Goal: Task Accomplishment & Management: Manage account settings

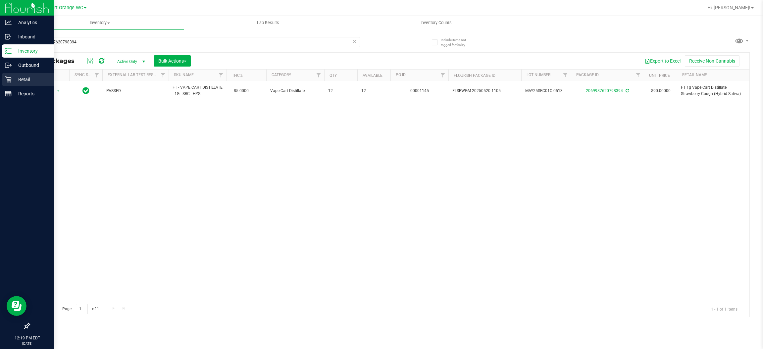
click at [25, 81] on p "Retail" at bounding box center [32, 79] width 40 height 8
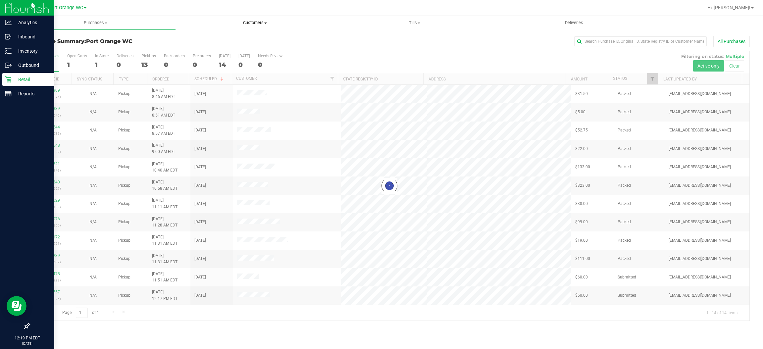
click at [245, 22] on span "Customers" at bounding box center [255, 23] width 159 height 6
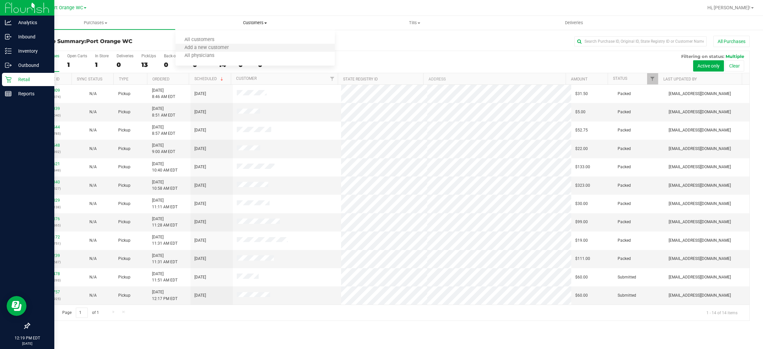
click at [241, 45] on li "Add a new customer" at bounding box center [255, 48] width 160 height 8
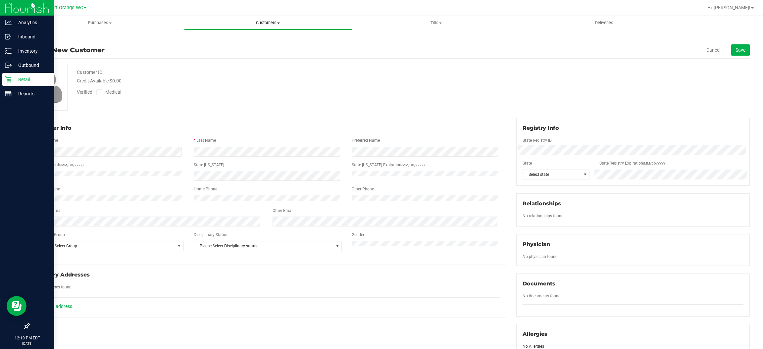
drag, startPoint x: 255, startPoint y: 15, endPoint x: 255, endPoint y: 21, distance: 6.0
click at [255, 19] on div "[GEOGRAPHIC_DATA] WC [GEOGRAPHIC_DATA] WC [GEOGRAPHIC_DATA] WC Hi, [PERSON_NAME…" at bounding box center [389, 174] width 747 height 349
click at [253, 21] on span "Customers" at bounding box center [267, 23] width 167 height 6
click at [235, 56] on li "All physicians" at bounding box center [268, 56] width 168 height 8
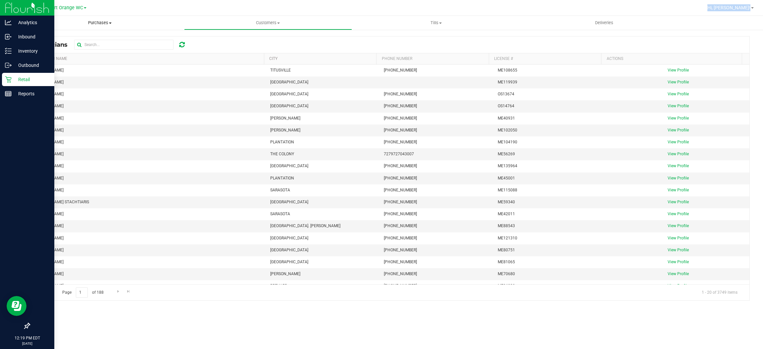
click at [88, 28] on uib-tab-heading "Purchases Summary of purchases Fulfillment All purchases" at bounding box center [100, 23] width 168 height 14
click at [235, 24] on span "Customers" at bounding box center [267, 23] width 167 height 6
click at [222, 38] on span "All customers" at bounding box center [208, 40] width 48 height 6
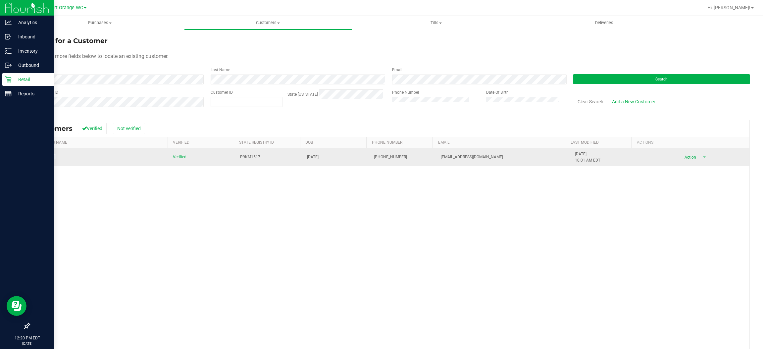
click at [44, 161] on span at bounding box center [45, 157] width 25 height 7
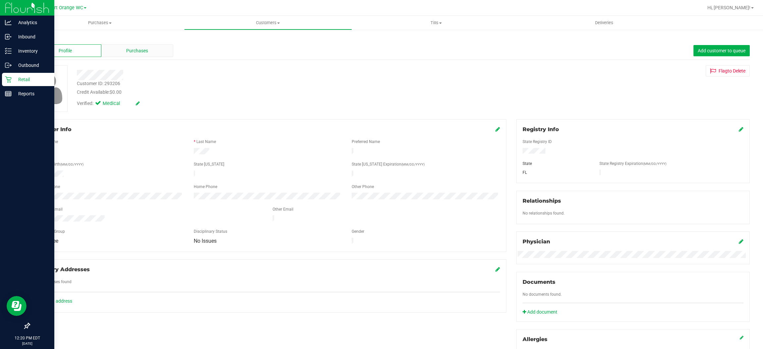
click at [147, 50] on div "Purchases" at bounding box center [137, 50] width 72 height 13
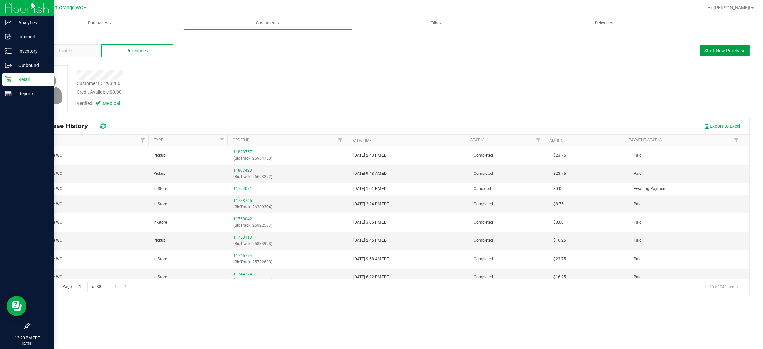
click at [709, 51] on span "Start New Purchase" at bounding box center [724, 50] width 41 height 5
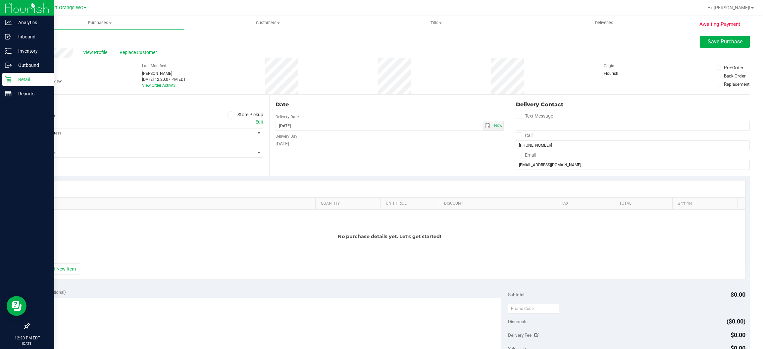
click at [227, 111] on span at bounding box center [231, 115] width 8 height 8
click at [0, 0] on input "Store Pickup" at bounding box center [0, 0] width 0 height 0
click at [70, 268] on button "+ Add New Item" at bounding box center [59, 268] width 41 height 11
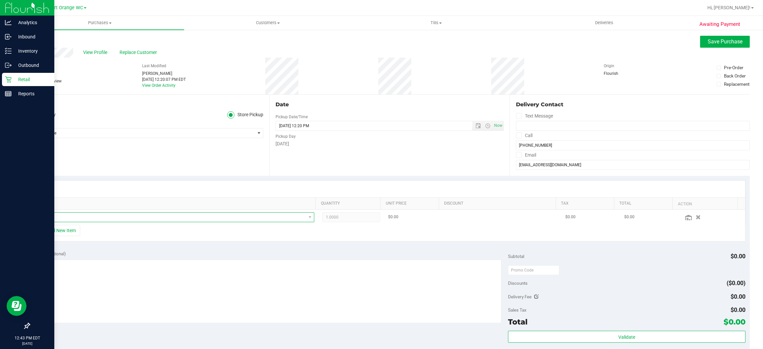
click at [81, 217] on span "NO DATA FOUND" at bounding box center [171, 217] width 267 height 9
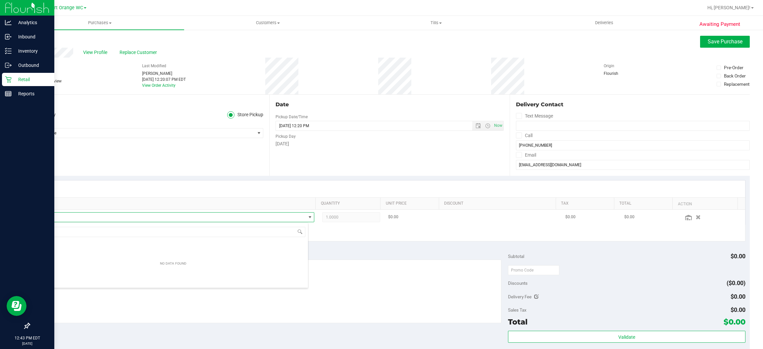
scroll to position [10, 267]
type input "c"
click at [84, 131] on span "Select Store" at bounding box center [141, 132] width 225 height 9
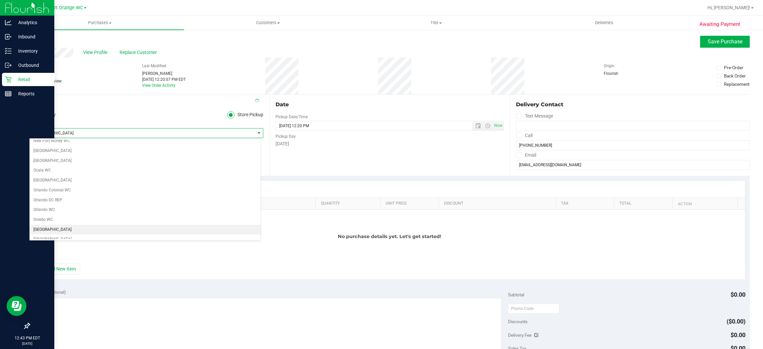
scroll to position [309, 0]
click at [76, 234] on li "Port Orange WC" at bounding box center [144, 229] width 231 height 10
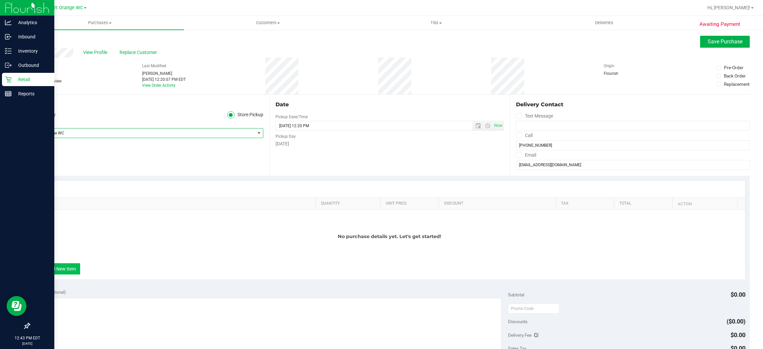
click at [71, 267] on button "+ Add New Item" at bounding box center [59, 268] width 41 height 11
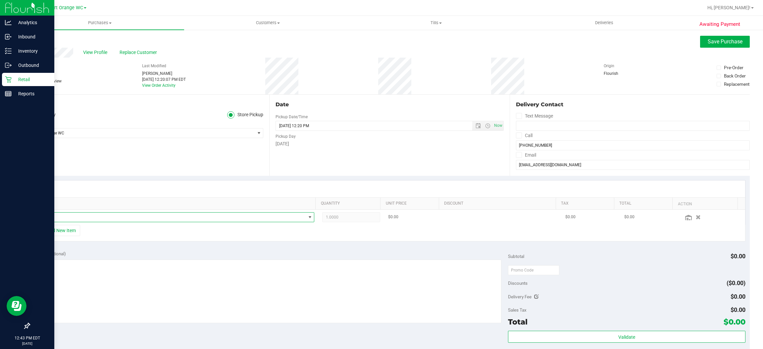
click at [103, 218] on span "NO DATA FOUND" at bounding box center [171, 217] width 267 height 9
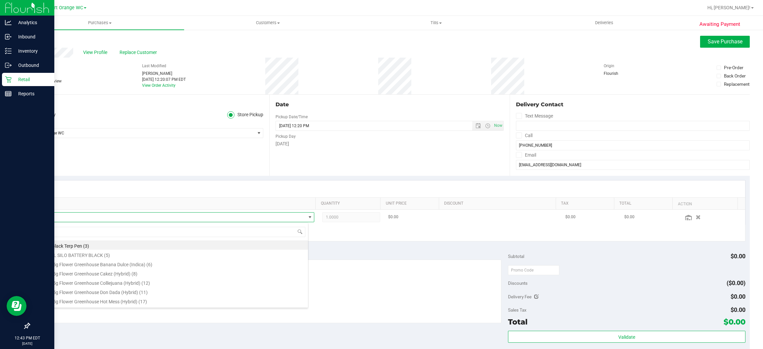
scroll to position [10, 267]
type input "cdt"
click at [144, 277] on li "FT 1g Vape Cart CDT Distillate Gasserole (Hybrid) (9)" at bounding box center [172, 277] width 269 height 9
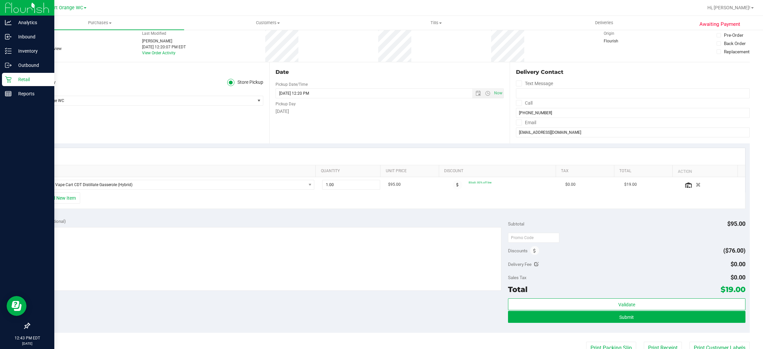
scroll to position [50, 0]
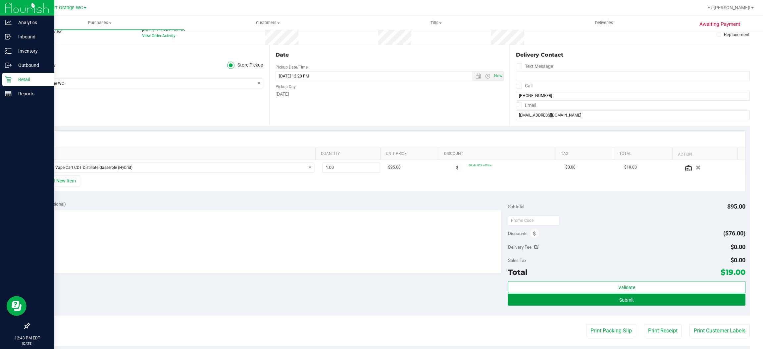
click at [606, 303] on button "Submit" at bounding box center [626, 300] width 237 height 12
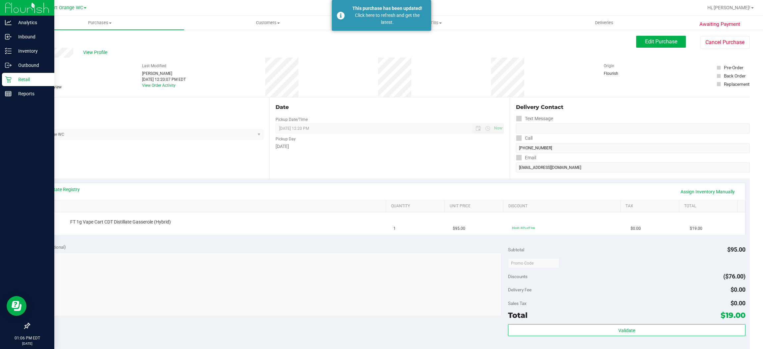
click at [32, 39] on link "Back" at bounding box center [34, 39] width 10 height 5
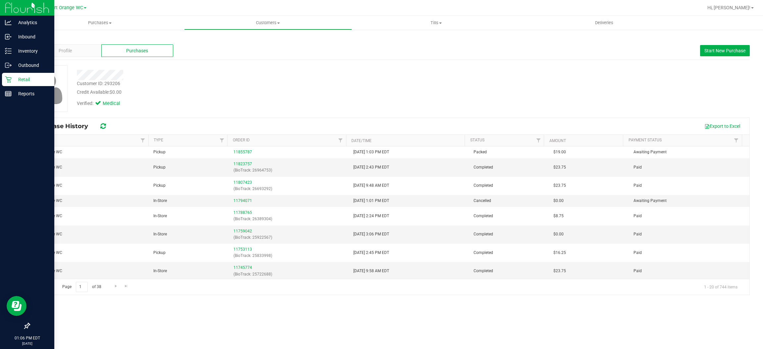
click at [762, 117] on div "Back Profile Purchases Start New Purchase Customer ID: 293206 Credit Available:…" at bounding box center [389, 165] width 747 height 272
click at [0, 124] on div at bounding box center [27, 210] width 54 height 218
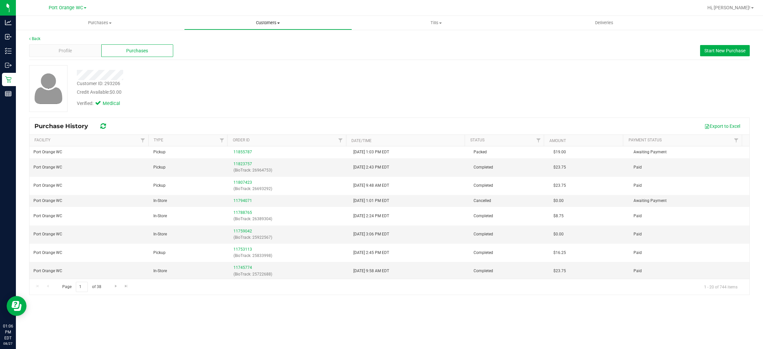
drag, startPoint x: 268, startPoint y: 85, endPoint x: 233, endPoint y: 26, distance: 68.9
click at [268, 85] on div "Customer ID: 293206 Credit Available: $0.00" at bounding box center [254, 88] width 365 height 16
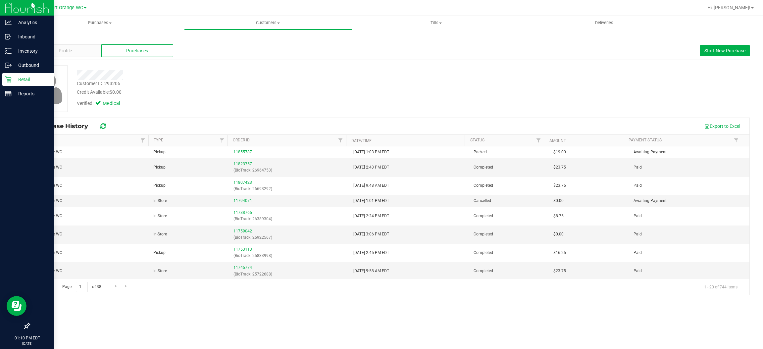
click at [26, 77] on p "Retail" at bounding box center [32, 79] width 40 height 8
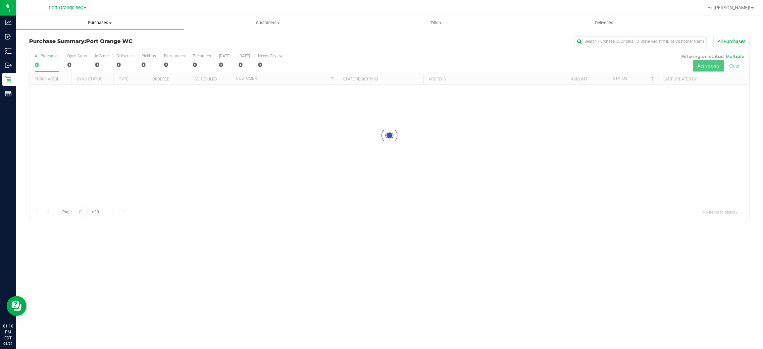
click at [92, 20] on span "Purchases" at bounding box center [100, 23] width 168 height 6
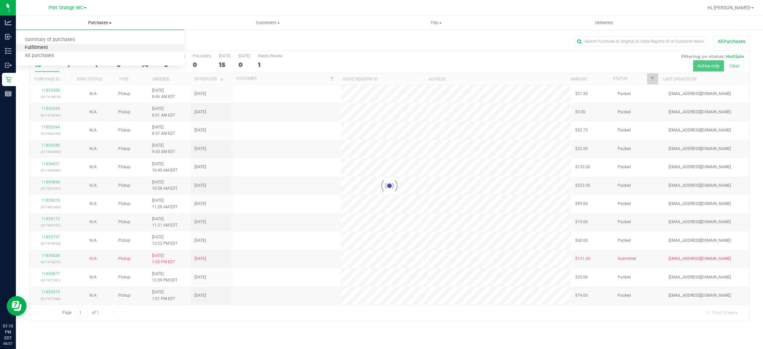
click at [39, 47] on span "Fulfillment" at bounding box center [36, 48] width 41 height 6
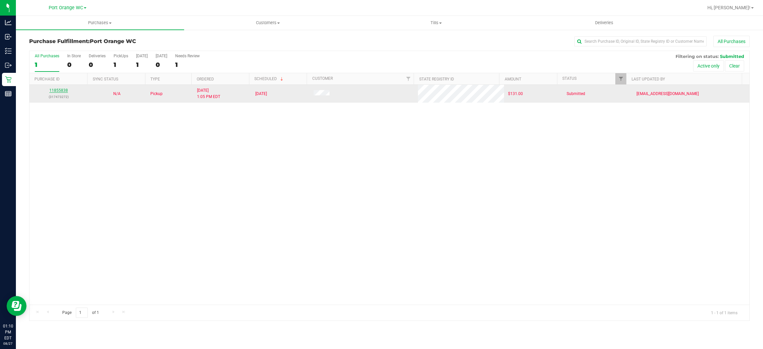
click at [56, 91] on link "11855838" at bounding box center [58, 90] width 19 height 5
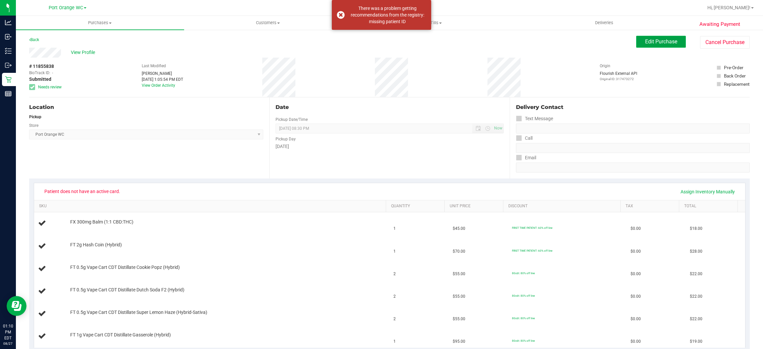
click at [646, 42] on span "Edit Purchase" at bounding box center [661, 41] width 32 height 6
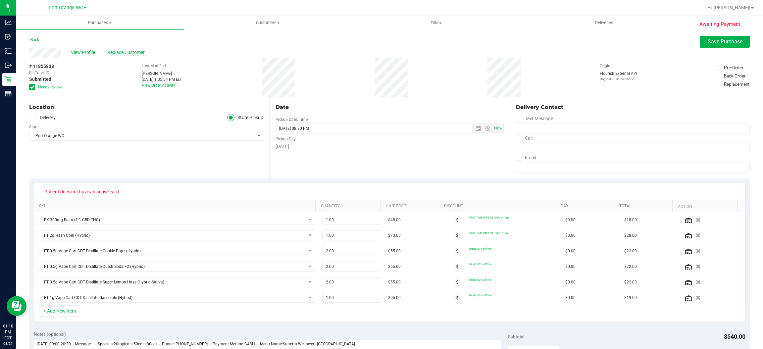
click at [133, 53] on span "Replace Customer" at bounding box center [127, 52] width 40 height 7
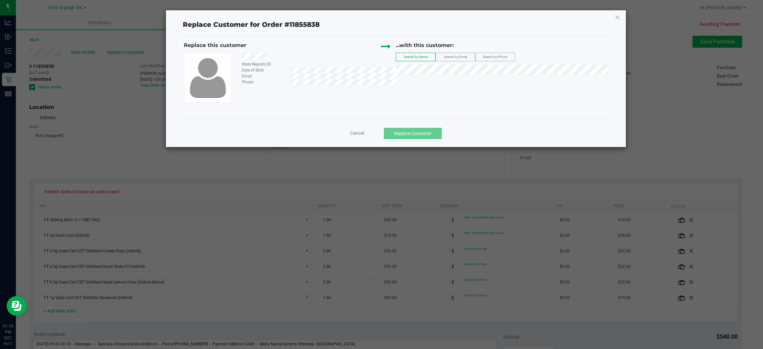
click at [461, 55] on span "Search by Email" at bounding box center [455, 57] width 23 height 4
click at [416, 81] on span "[PERSON_NAME]" at bounding box center [417, 81] width 35 height 5
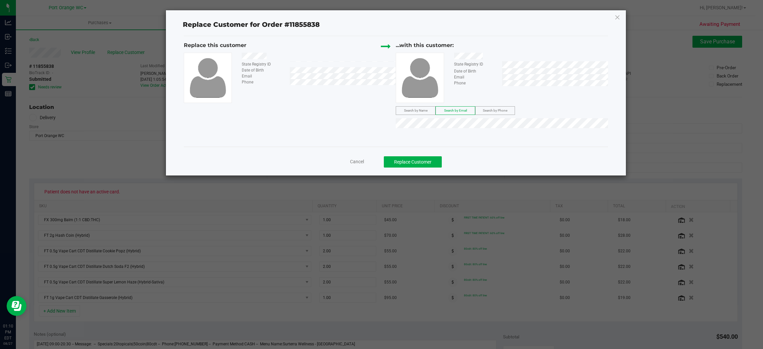
click at [420, 155] on div "Cancel Replace Customer" at bounding box center [396, 160] width 424 height 26
click at [420, 161] on button "Replace Customer" at bounding box center [413, 161] width 58 height 11
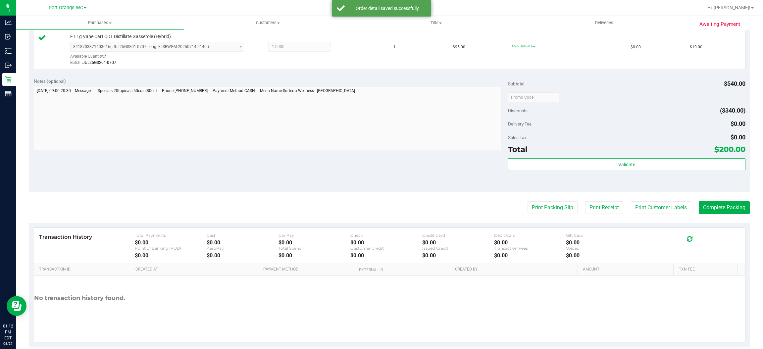
scroll to position [386, 0]
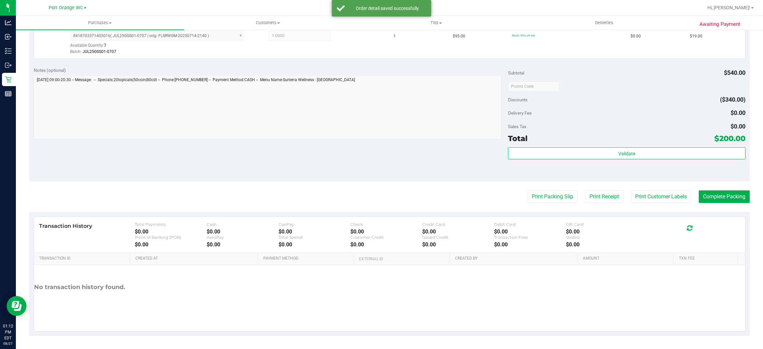
click at [629, 136] on div "Total $200.00" at bounding box center [626, 138] width 237 height 12
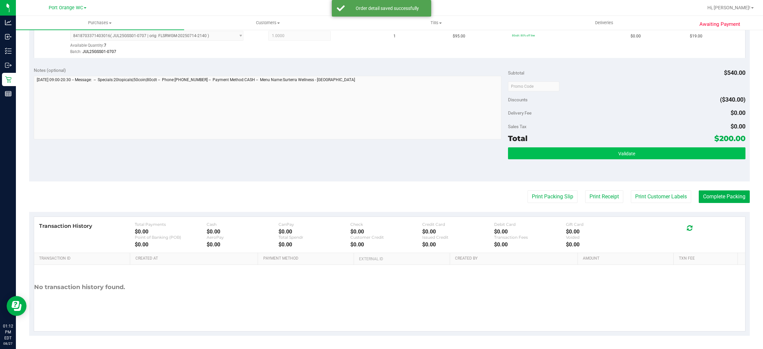
drag, startPoint x: 629, startPoint y: 141, endPoint x: 630, endPoint y: 152, distance: 11.0
click at [630, 147] on div "Subtotal $540.00 Discounts ($340.00) Delivery Fee $0.00 Sales Tax $0.00 Total $…" at bounding box center [626, 122] width 237 height 110
click at [630, 153] on button "Validate" at bounding box center [626, 153] width 237 height 12
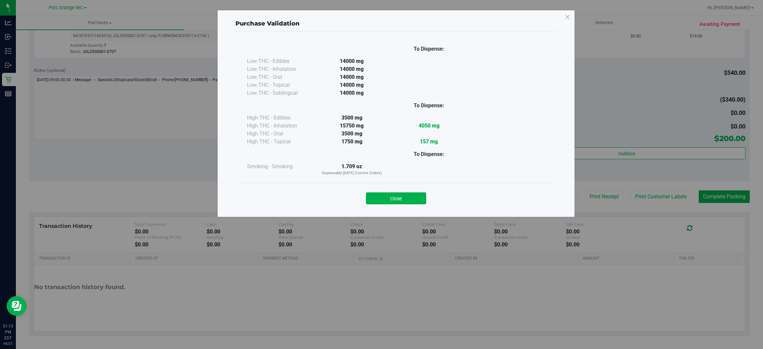
drag, startPoint x: 396, startPoint y: 197, endPoint x: 402, endPoint y: 198, distance: 6.0
click at [396, 197] on button "Close" at bounding box center [396, 198] width 60 height 12
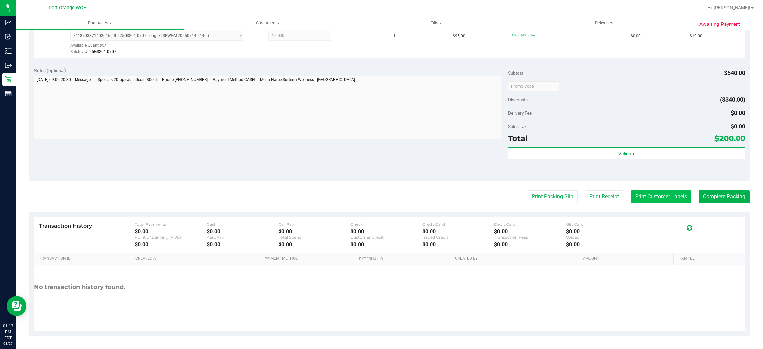
click at [643, 192] on button "Print Customer Labels" at bounding box center [661, 196] width 60 height 13
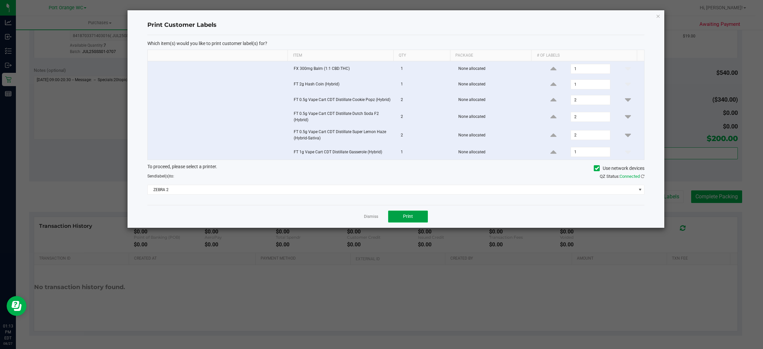
click at [410, 217] on span "Print" at bounding box center [408, 216] width 10 height 5
click at [373, 218] on link "Dismiss" at bounding box center [371, 217] width 14 height 6
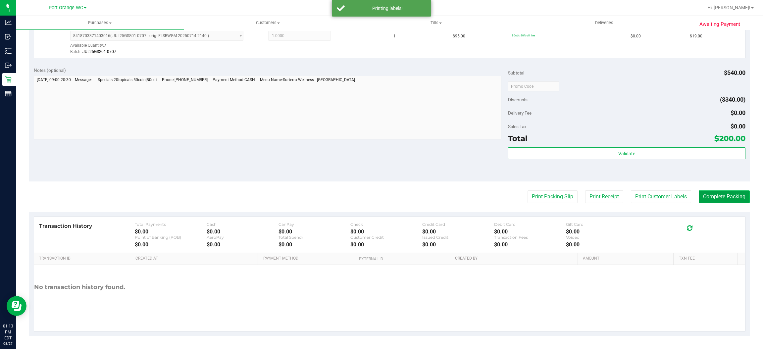
click at [723, 193] on button "Complete Packing" at bounding box center [723, 196] width 51 height 13
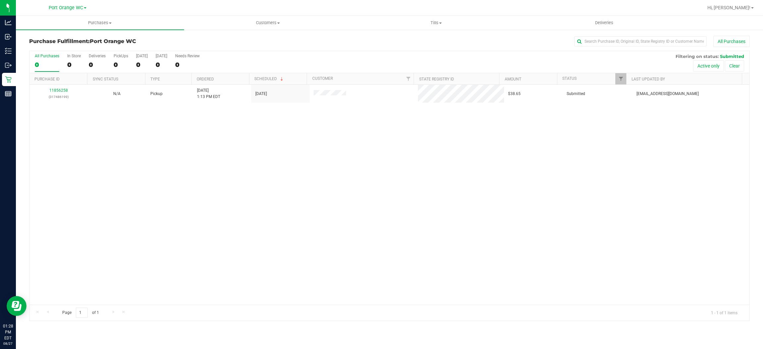
drag, startPoint x: 476, startPoint y: 239, endPoint x: 470, endPoint y: 241, distance: 6.2
click at [474, 241] on div "11856258 (317486199) N/A Pickup [DATE] 1:13 PM EDT 8/27/2025 $38.65 Submitted […" at bounding box center [389, 195] width 720 height 220
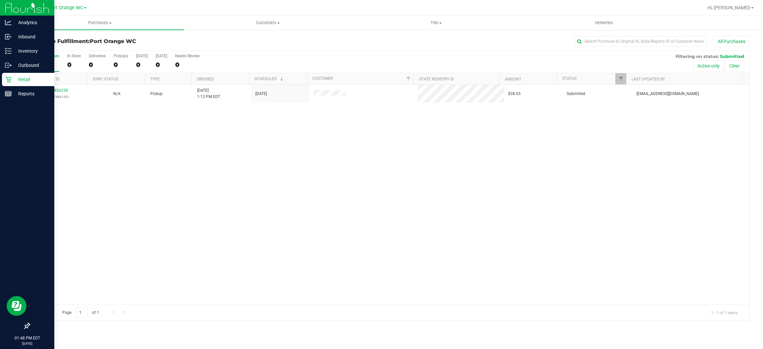
click at [7, 80] on icon at bounding box center [8, 79] width 7 height 7
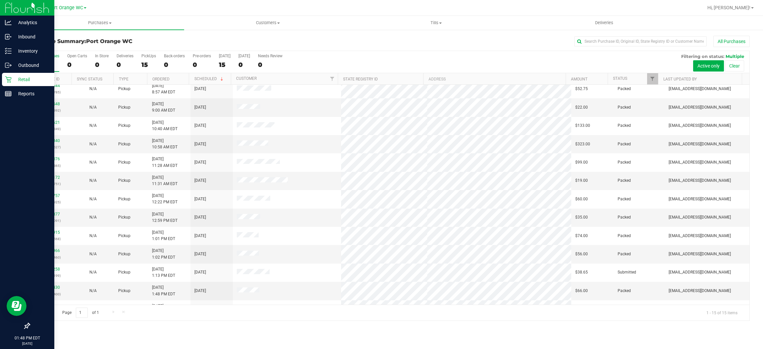
scroll to position [55, 0]
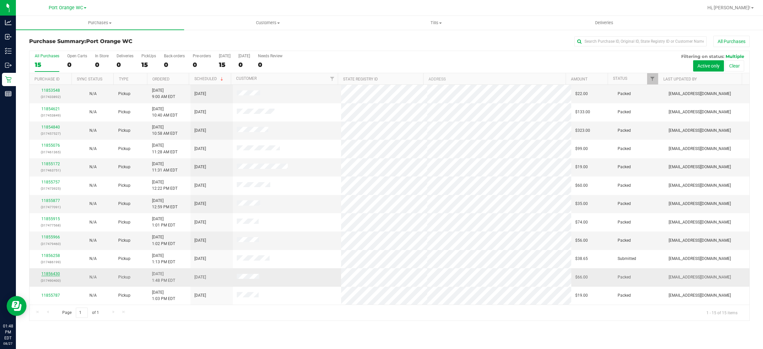
click at [55, 274] on link "11856430" at bounding box center [50, 273] width 19 height 5
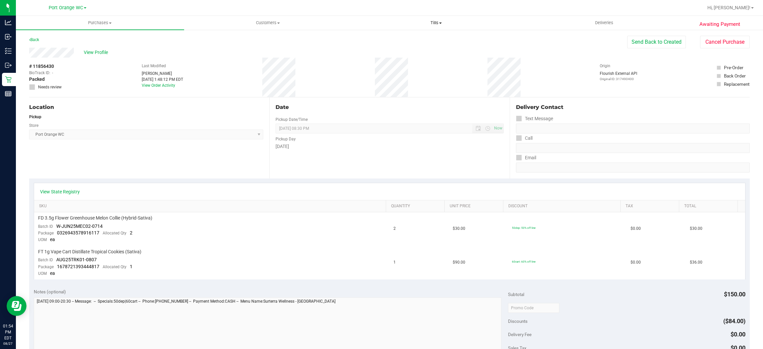
click at [436, 23] on span "Tills" at bounding box center [435, 23] width 167 height 6
click at [370, 42] on span "Manage tills" at bounding box center [374, 40] width 45 height 6
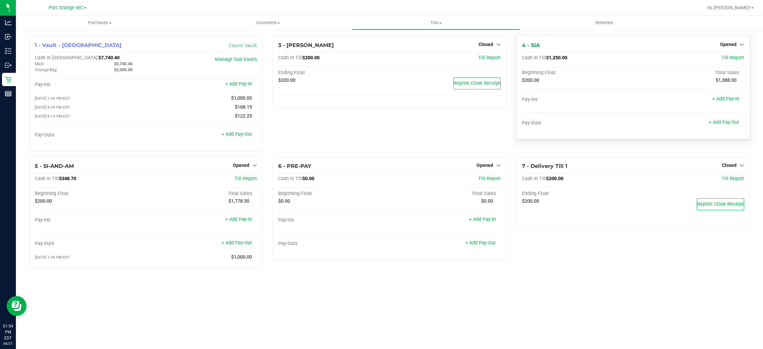
click at [531, 119] on div at bounding box center [633, 118] width 222 height 5
click at [724, 125] on div "+ Add Pay-Out" at bounding box center [723, 118] width 30 height 14
click at [722, 119] on div "+ Add Pay-Out" at bounding box center [723, 118] width 30 height 14
click at [720, 120] on link "+ Add Pay-Out" at bounding box center [723, 123] width 30 height 6
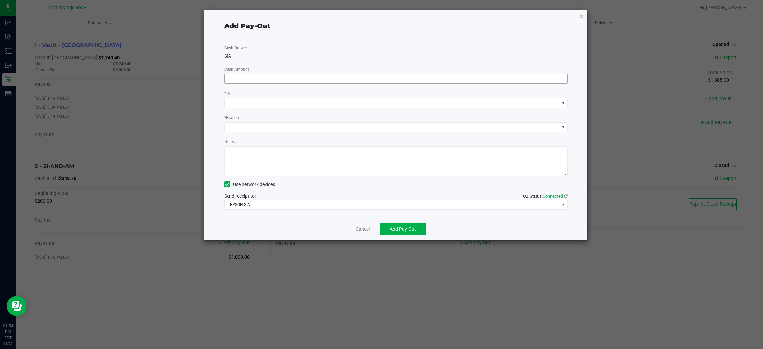
click at [301, 78] on input at bounding box center [395, 78] width 343 height 9
type input "$1,010.00"
click at [317, 105] on span at bounding box center [391, 102] width 335 height 9
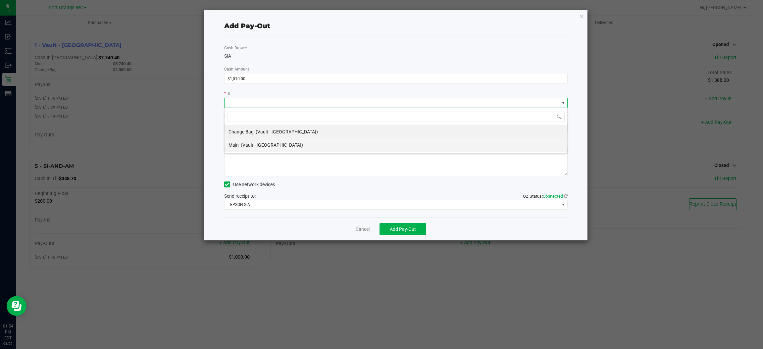
click at [282, 146] on span "(Vault - [GEOGRAPHIC_DATA])" at bounding box center [272, 144] width 62 height 5
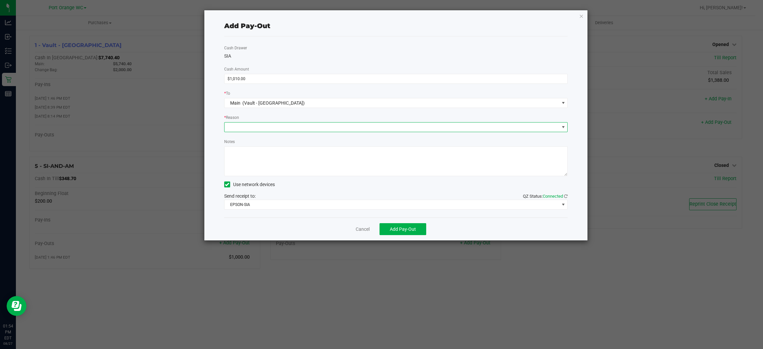
click at [295, 128] on span at bounding box center [391, 126] width 335 height 9
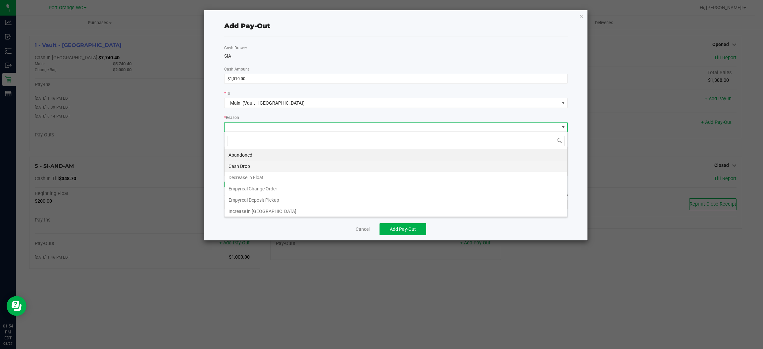
click at [259, 164] on li "Cash Drop" at bounding box center [395, 166] width 343 height 11
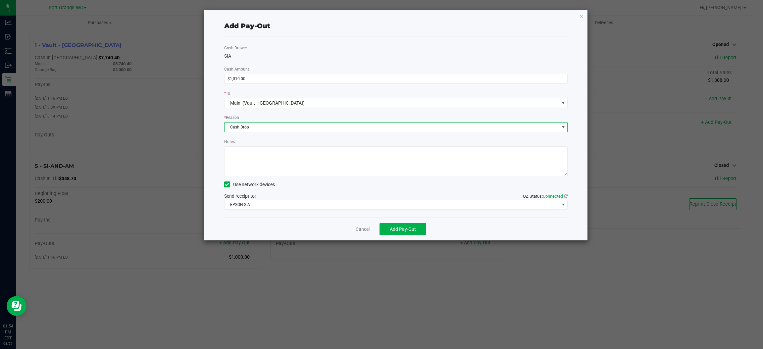
click at [311, 150] on textarea "Notes" at bounding box center [396, 161] width 344 height 30
type textarea "JJB"
click at [415, 228] on span "Add Pay-Out" at bounding box center [403, 228] width 26 height 5
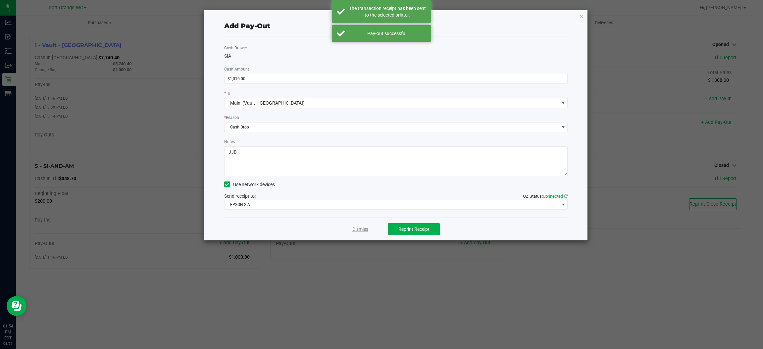
click at [357, 228] on link "Dismiss" at bounding box center [360, 229] width 16 height 7
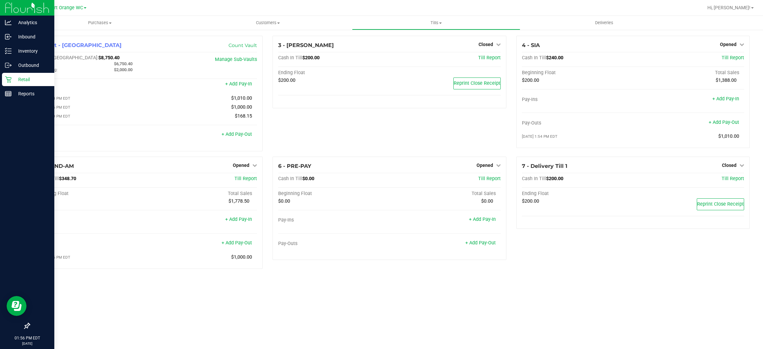
click at [27, 77] on p "Retail" at bounding box center [32, 79] width 40 height 8
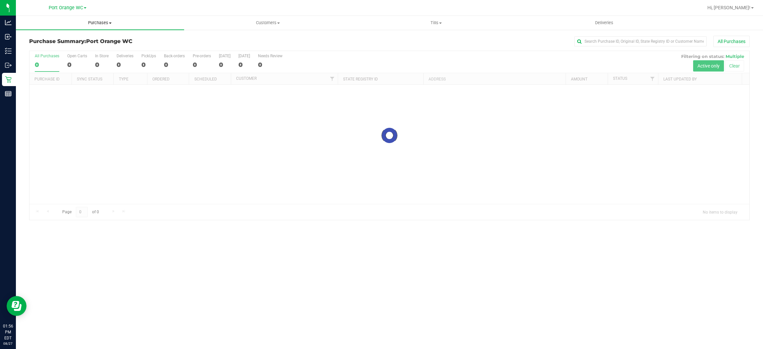
click at [96, 23] on span "Purchases" at bounding box center [100, 23] width 168 height 6
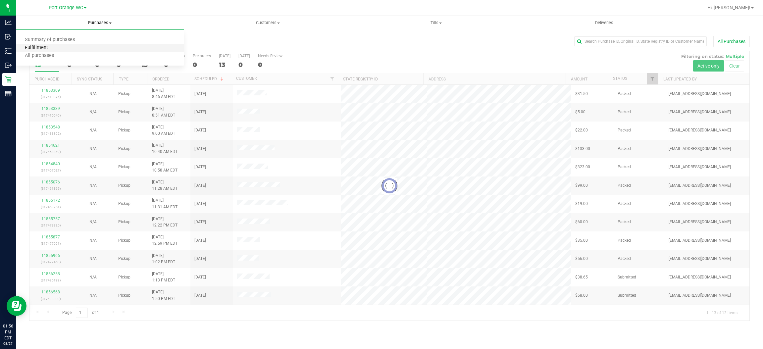
click at [39, 47] on span "Fulfillment" at bounding box center [36, 48] width 41 height 6
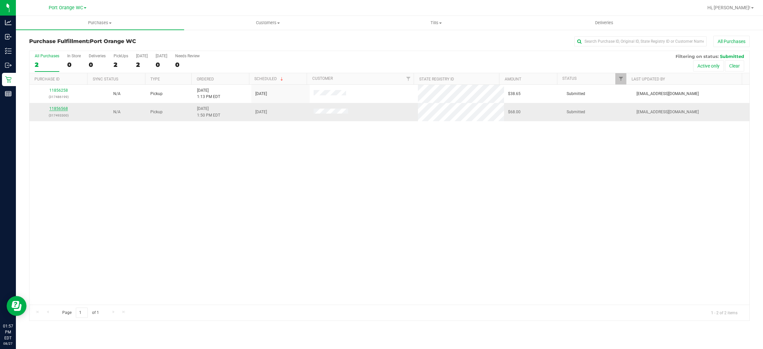
click at [63, 109] on link "11856568" at bounding box center [58, 108] width 19 height 5
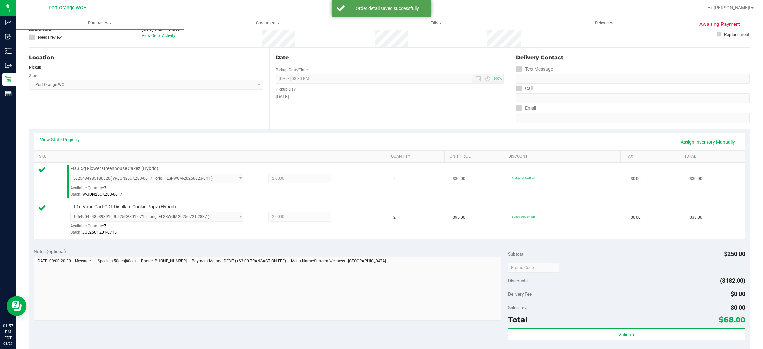
scroll to position [232, 0]
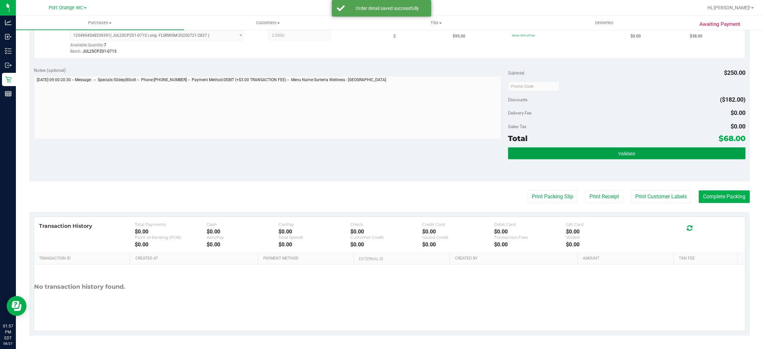
drag, startPoint x: 631, startPoint y: 151, endPoint x: 619, endPoint y: 153, distance: 12.5
click at [631, 150] on button "Validate" at bounding box center [626, 153] width 237 height 12
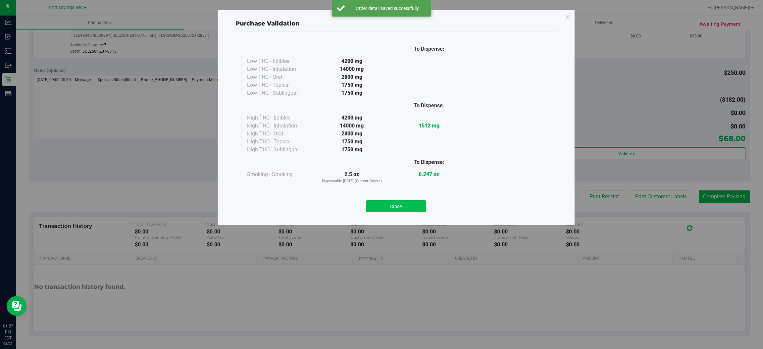
click at [402, 210] on button "Close" at bounding box center [396, 206] width 60 height 12
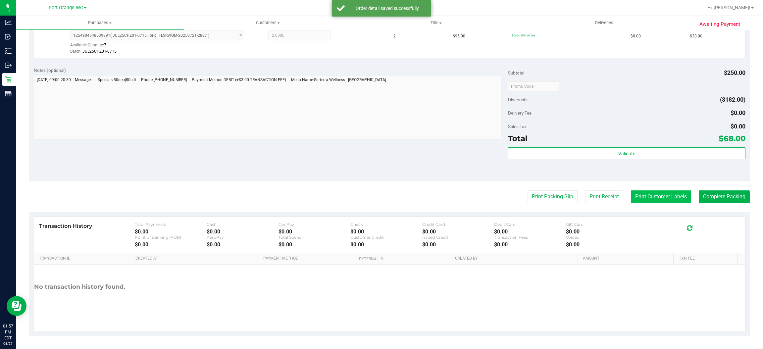
click at [641, 190] on purchase-details "Back Edit Purchase Cancel Purchase View Profile # 11856568 BioTrack ID: - Submi…" at bounding box center [389, 70] width 720 height 531
click at [645, 192] on button "Print Customer Labels" at bounding box center [661, 196] width 60 height 13
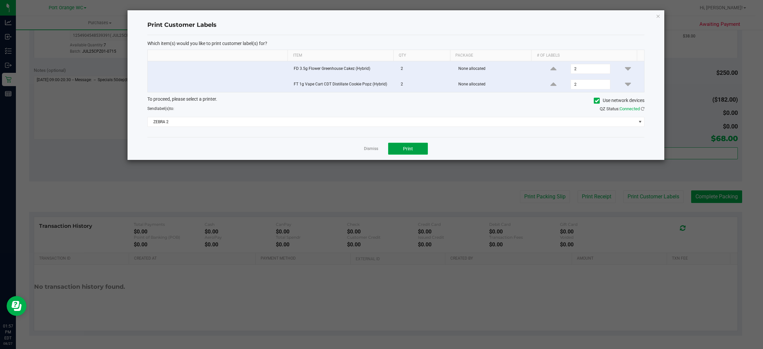
click at [411, 155] on button "Print" at bounding box center [408, 149] width 40 height 12
click at [367, 149] on link "Dismiss" at bounding box center [371, 149] width 14 height 6
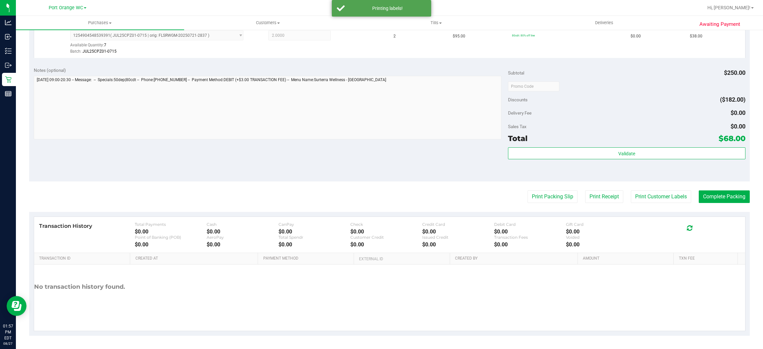
click at [728, 203] on purchase-details "Back Edit Purchase Cancel Purchase View Profile # 11856568 BioTrack ID: - Submi…" at bounding box center [389, 70] width 720 height 531
click at [724, 196] on button "Complete Packing" at bounding box center [723, 196] width 51 height 13
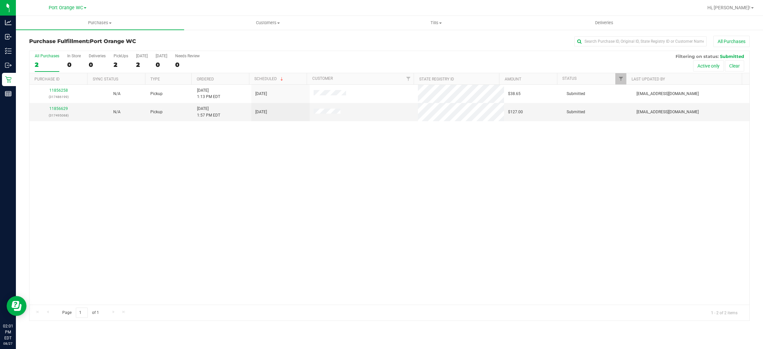
click at [376, 186] on div "11856258 (317486199) N/A Pickup [DATE] 1:13 PM EDT 8/27/2025 $38.65 Submitted […" at bounding box center [389, 195] width 720 height 220
click at [56, 107] on link "11856629" at bounding box center [58, 108] width 19 height 5
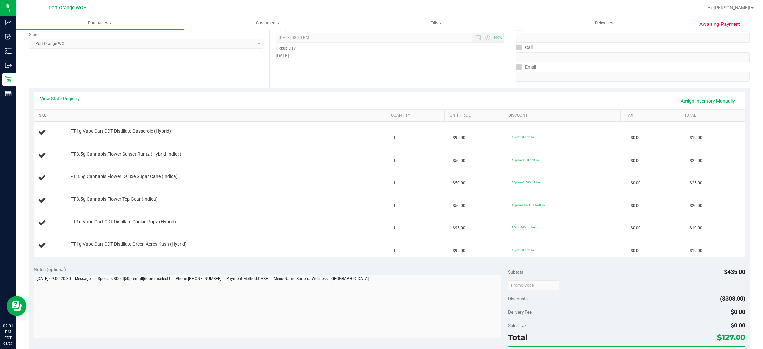
scroll to position [99, 0]
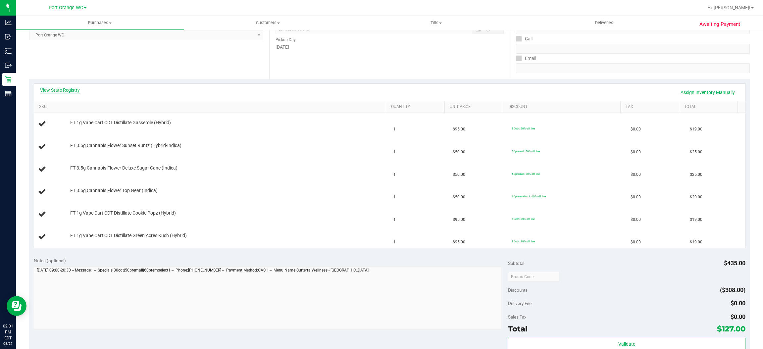
click at [72, 92] on link "View State Registry" at bounding box center [60, 90] width 40 height 7
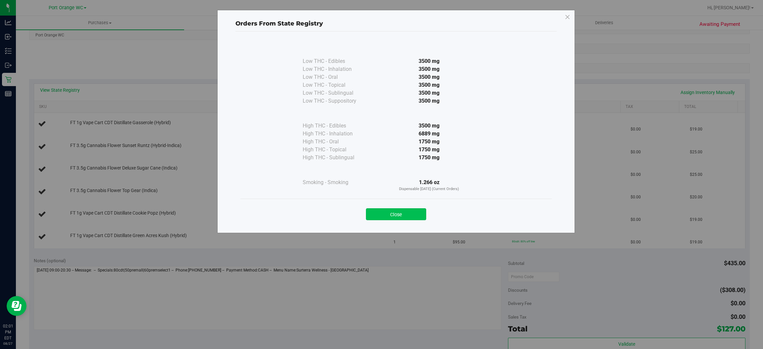
click at [381, 211] on button "Close" at bounding box center [396, 214] width 60 height 12
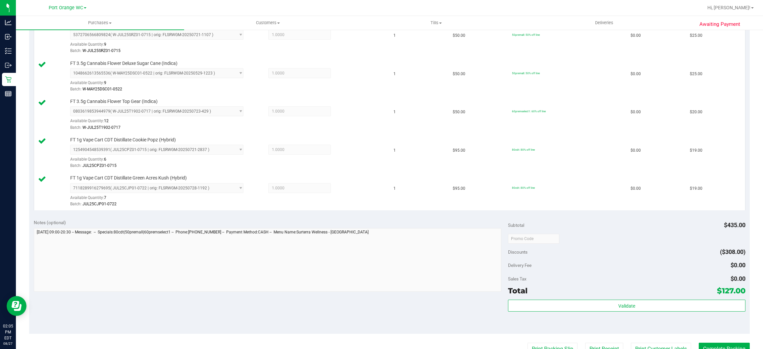
scroll to position [248, 0]
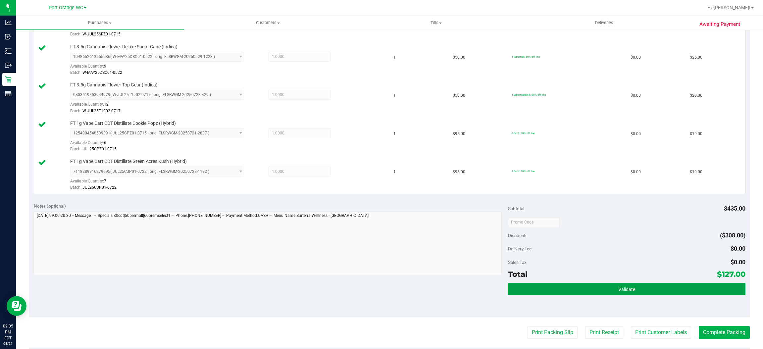
click at [622, 284] on button "Validate" at bounding box center [626, 289] width 237 height 12
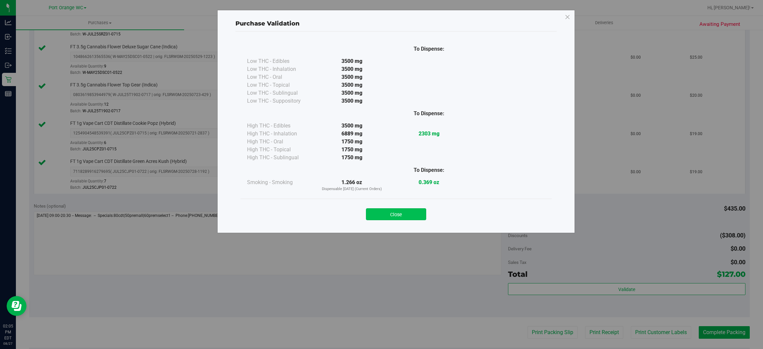
click at [394, 212] on button "Close" at bounding box center [396, 214] width 60 height 12
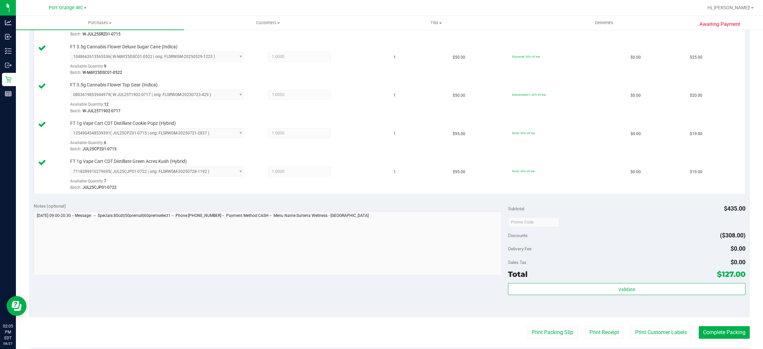
click at [644, 340] on purchase-details "Back Edit Purchase Cancel Purchase View Profile # 11856629 BioTrack ID: - Submi…" at bounding box center [389, 130] width 720 height 684
click at [644, 331] on button "Print Customer Labels" at bounding box center [661, 332] width 60 height 13
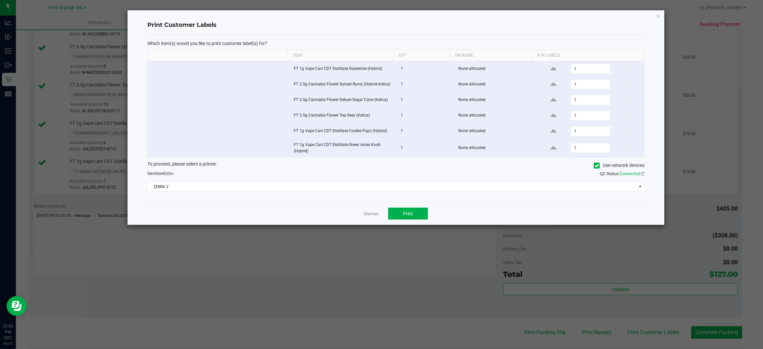
click at [418, 206] on div "Dismiss Print" at bounding box center [395, 213] width 497 height 23
click at [419, 212] on button "Print" at bounding box center [408, 214] width 40 height 12
click at [375, 214] on link "Dismiss" at bounding box center [371, 214] width 14 height 6
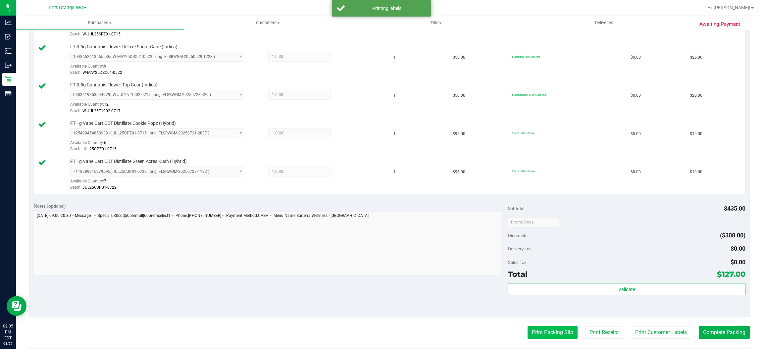
click at [531, 329] on button "Print Packing Slip" at bounding box center [552, 332] width 50 height 13
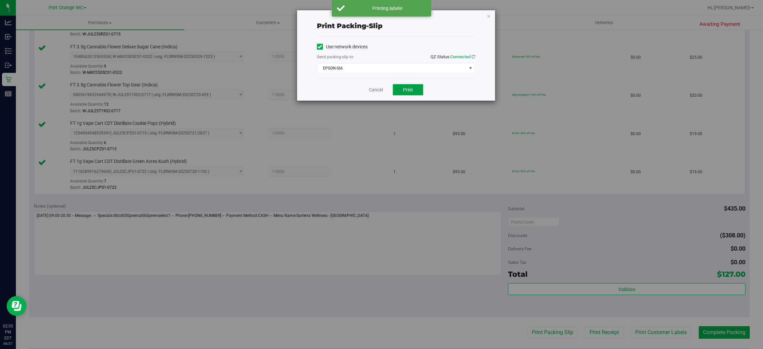
click at [402, 90] on button "Print" at bounding box center [408, 89] width 30 height 11
drag, startPoint x: 375, startPoint y: 90, endPoint x: 382, endPoint y: 93, distance: 7.3
click at [375, 90] on link "Cancel" at bounding box center [376, 89] width 14 height 7
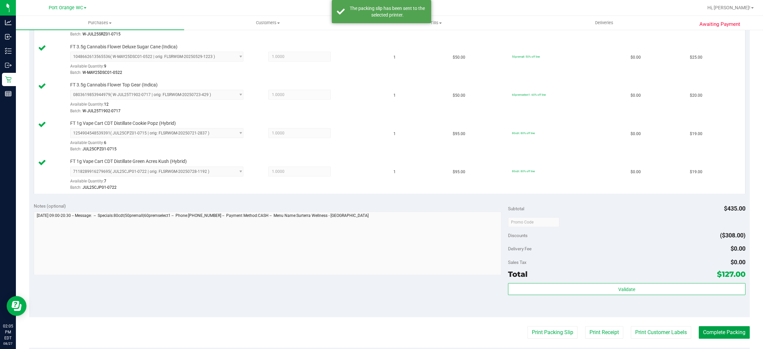
drag, startPoint x: 717, startPoint y: 331, endPoint x: 446, endPoint y: 230, distance: 289.3
click at [716, 331] on button "Complete Packing" at bounding box center [723, 332] width 51 height 13
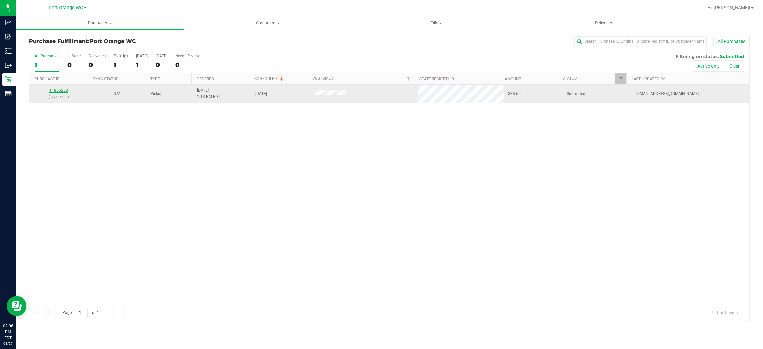
click at [61, 91] on link "11856258" at bounding box center [58, 90] width 19 height 5
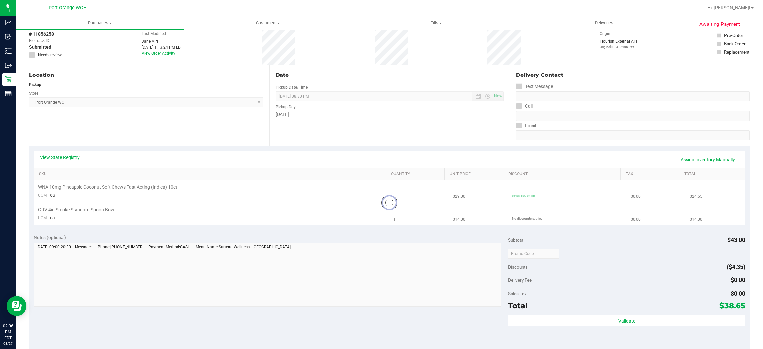
scroll to position [50, 0]
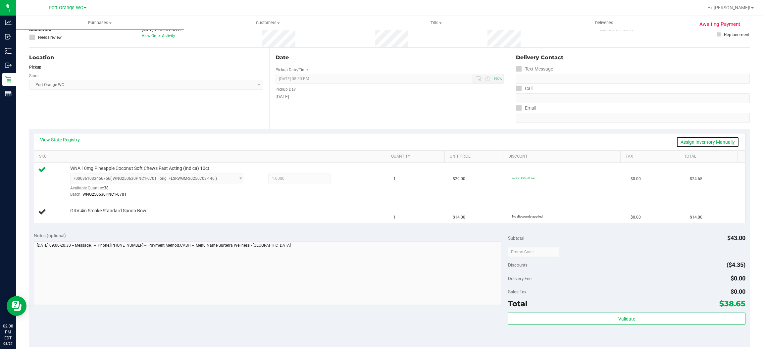
click at [685, 136] on link "Assign Inventory Manually" at bounding box center [707, 141] width 63 height 11
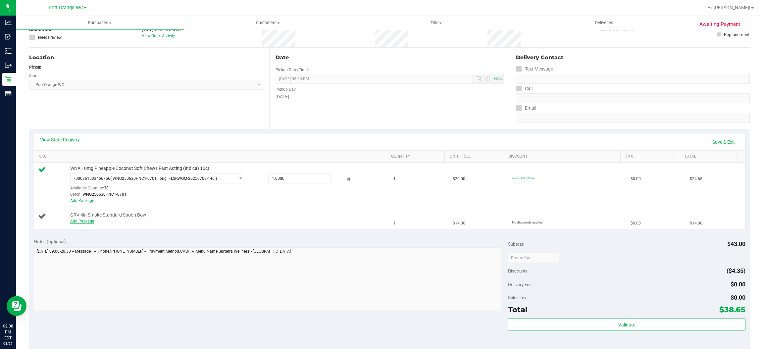
click at [81, 222] on link "Add Package" at bounding box center [82, 221] width 24 height 5
click at [92, 214] on span "Select Package" at bounding box center [153, 216] width 164 height 9
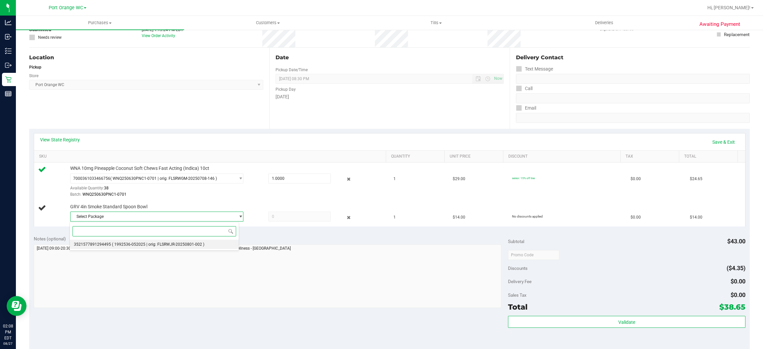
click at [120, 246] on span "( 1992536-052025 | orig: FLSRWJR-20250801-002 )" at bounding box center [158, 244] width 92 height 5
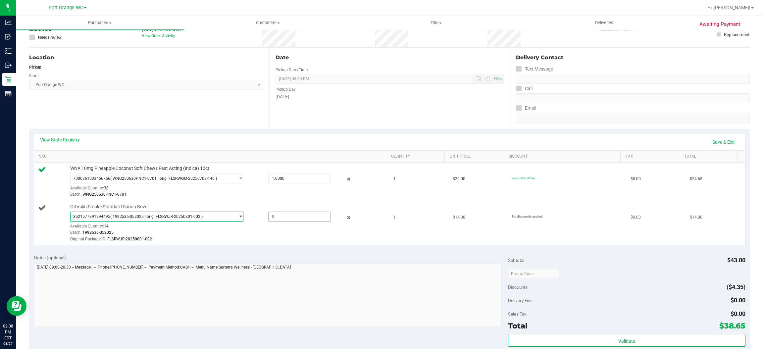
click at [301, 215] on span at bounding box center [299, 217] width 63 height 10
type input "1"
type input "1.0000"
click at [290, 242] on div "GRV 4in Smoke Standard Spoon Bowl 3521577891294495 ( 1992536-052025 | orig: FLS…" at bounding box center [225, 223] width 316 height 39
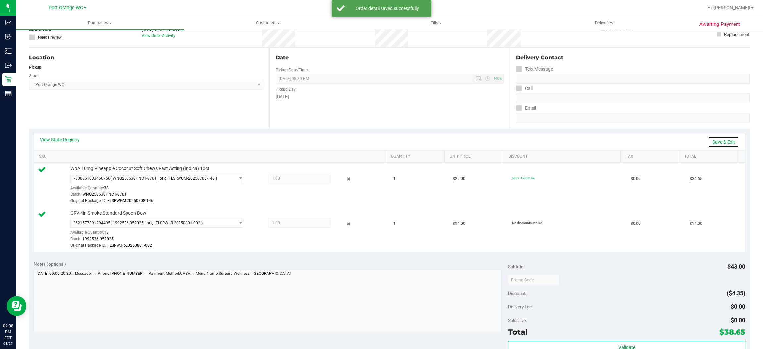
click at [718, 141] on link "Save & Exit" at bounding box center [723, 141] width 31 height 11
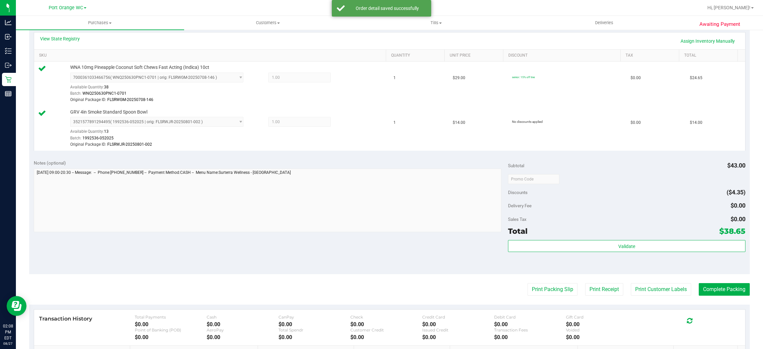
scroll to position [245, 0]
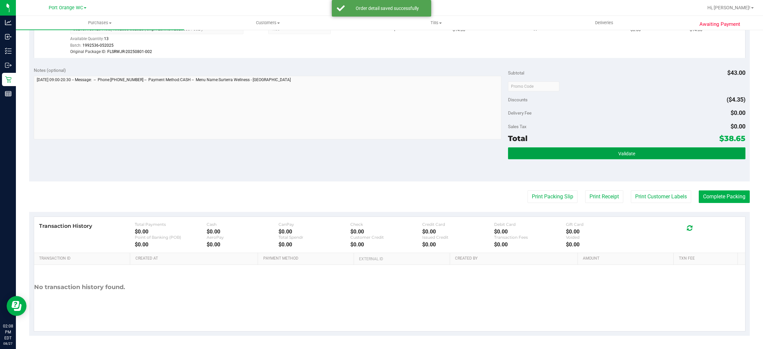
click at [647, 157] on button "Validate" at bounding box center [626, 153] width 237 height 12
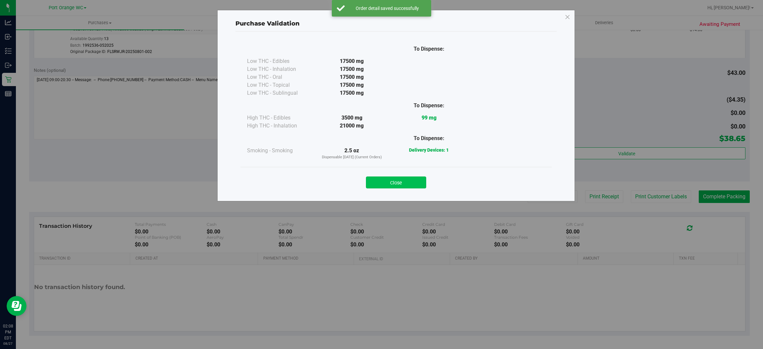
click at [395, 177] on button "Close" at bounding box center [396, 182] width 60 height 12
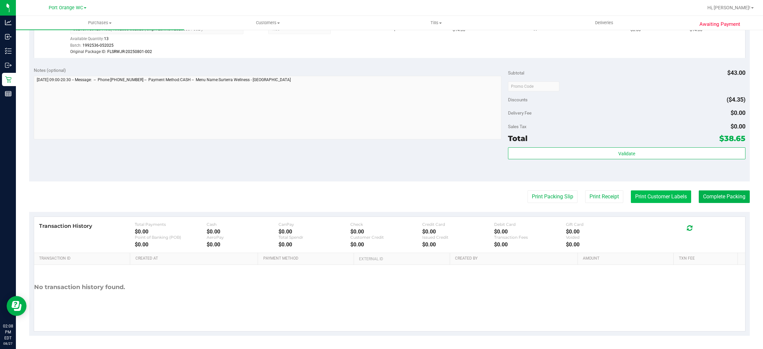
click at [647, 193] on button "Print Customer Labels" at bounding box center [661, 196] width 60 height 13
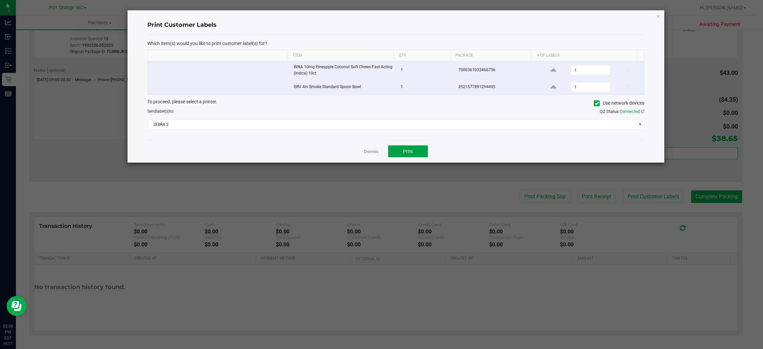
click at [395, 148] on button "Print" at bounding box center [408, 151] width 40 height 12
click at [367, 154] on link "Dismiss" at bounding box center [371, 152] width 14 height 6
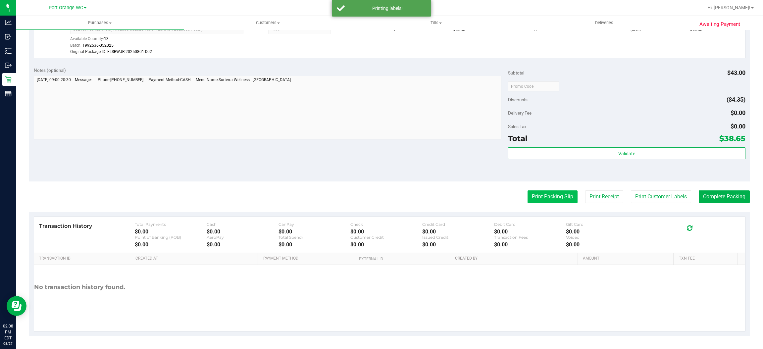
click at [549, 193] on button "Print Packing Slip" at bounding box center [552, 196] width 50 height 13
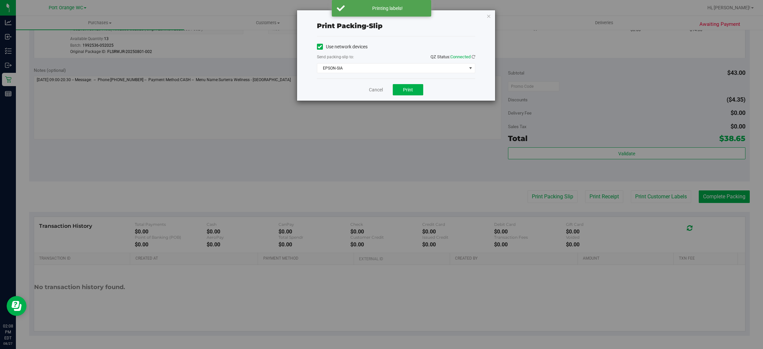
click at [398, 79] on div "Cancel Print" at bounding box center [396, 89] width 158 height 22
click at [405, 85] on button "Print" at bounding box center [408, 89] width 30 height 11
click at [377, 88] on link "Cancel" at bounding box center [376, 89] width 14 height 7
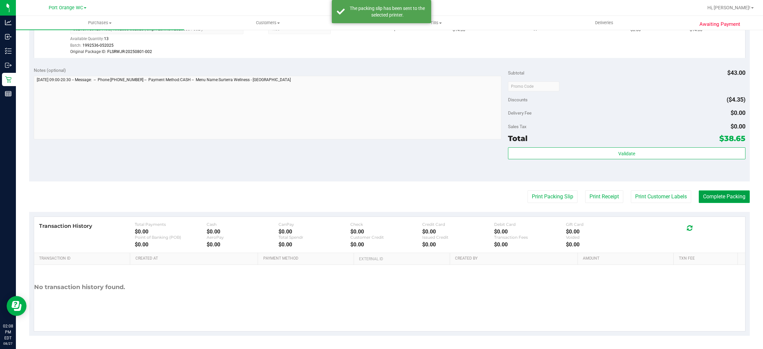
click at [719, 197] on button "Complete Packing" at bounding box center [723, 196] width 51 height 13
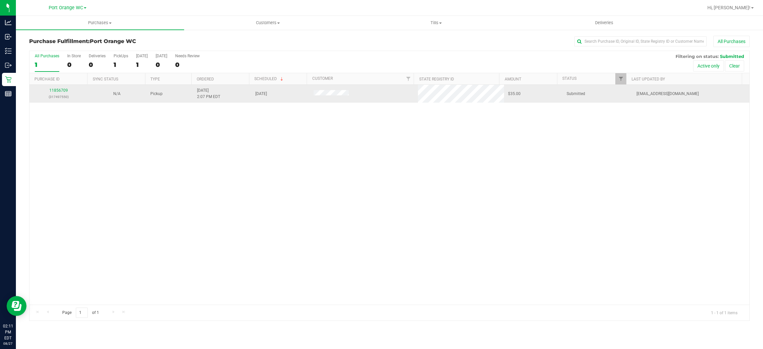
click at [54, 86] on td "11856709 (317497550)" at bounding box center [58, 94] width 58 height 18
click at [56, 90] on link "11856709" at bounding box center [58, 90] width 19 height 5
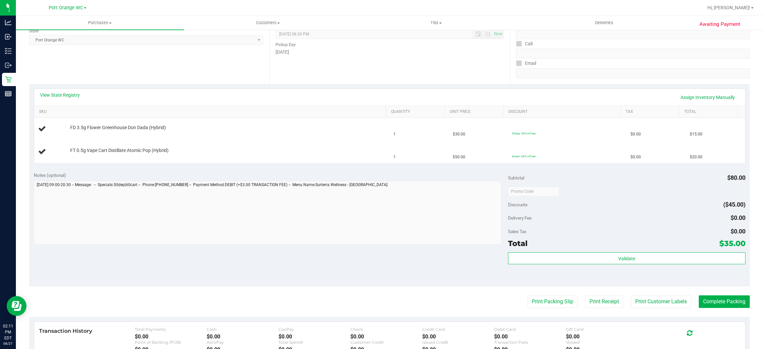
scroll to position [99, 0]
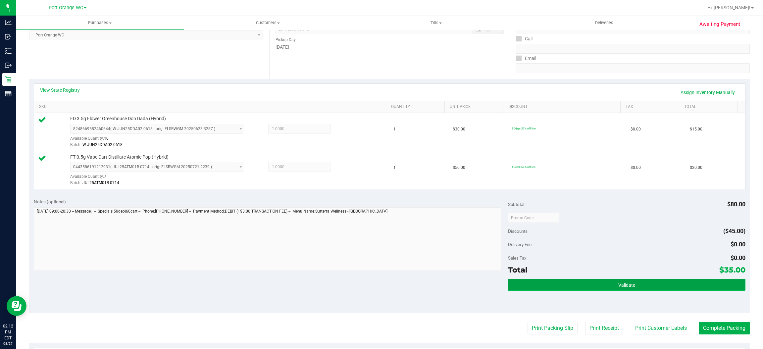
click at [633, 283] on button "Validate" at bounding box center [626, 285] width 237 height 12
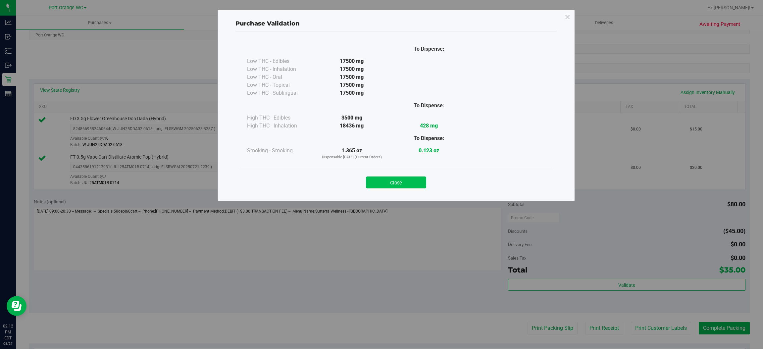
click at [389, 182] on button "Close" at bounding box center [396, 182] width 60 height 12
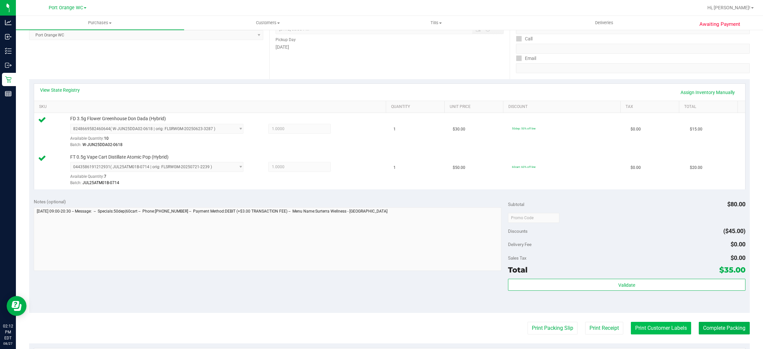
click at [663, 327] on button "Print Customer Labels" at bounding box center [661, 328] width 60 height 13
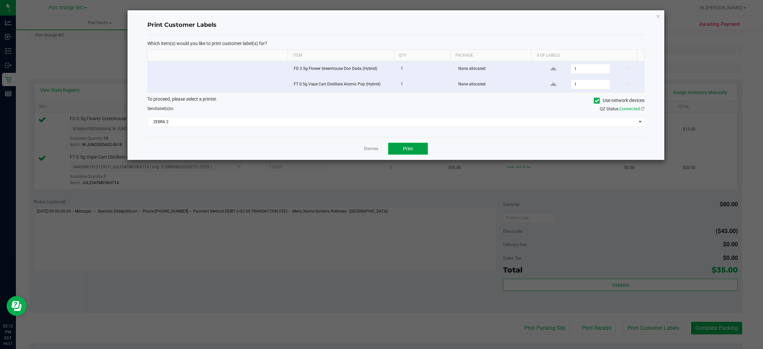
click at [410, 154] on button "Print" at bounding box center [408, 149] width 40 height 12
click at [372, 149] on link "Dismiss" at bounding box center [371, 149] width 14 height 6
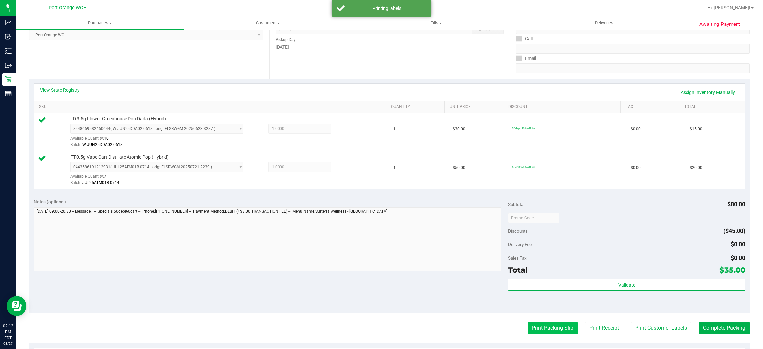
click at [544, 331] on button "Print Packing Slip" at bounding box center [552, 328] width 50 height 13
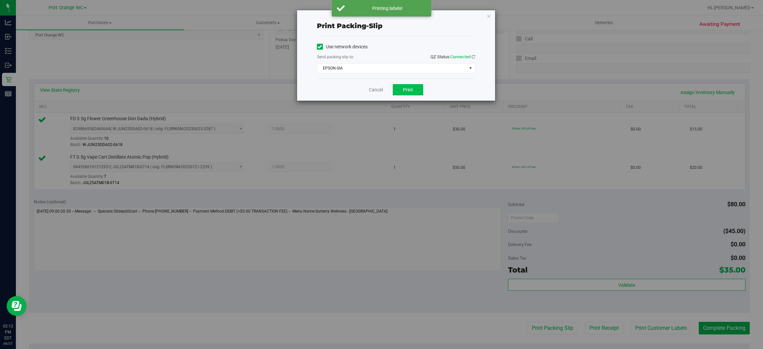
drag, startPoint x: 410, startPoint y: 82, endPoint x: 410, endPoint y: 86, distance: 4.0
click at [410, 86] on div "Cancel Print" at bounding box center [396, 89] width 158 height 22
click at [410, 86] on button "Print" at bounding box center [408, 89] width 30 height 11
click at [375, 89] on link "Cancel" at bounding box center [376, 89] width 14 height 7
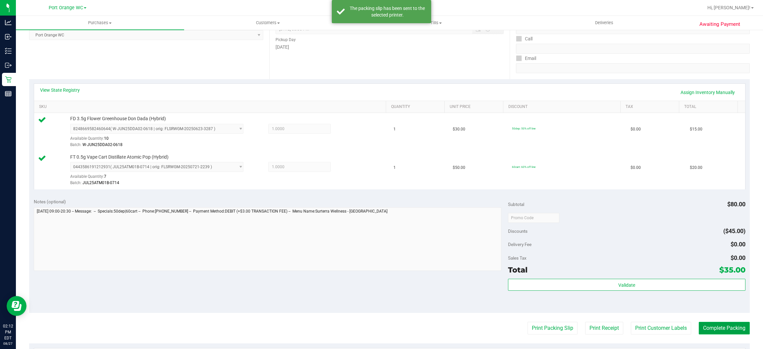
click at [728, 331] on button "Complete Packing" at bounding box center [723, 328] width 51 height 13
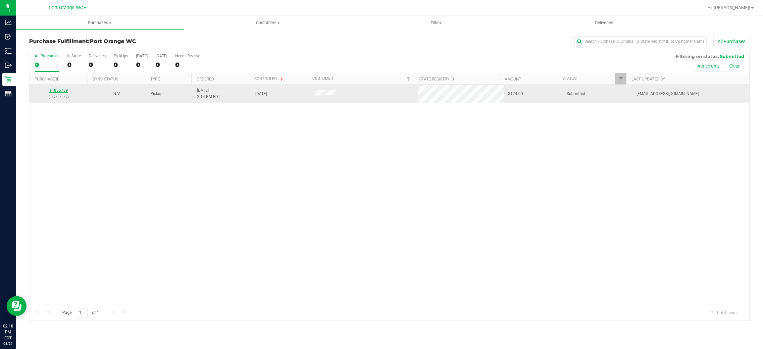
click at [55, 90] on link "11856759" at bounding box center [58, 90] width 19 height 5
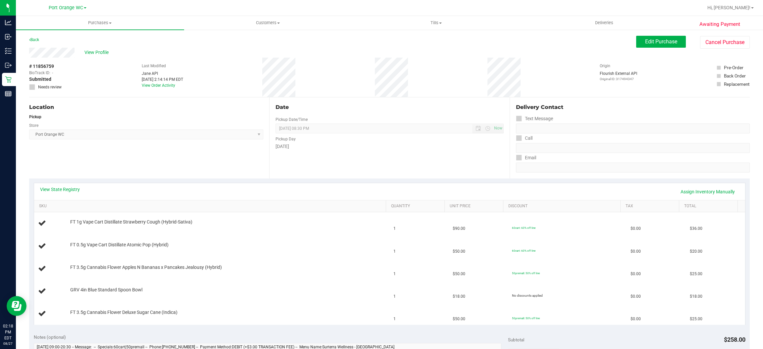
scroll to position [50, 0]
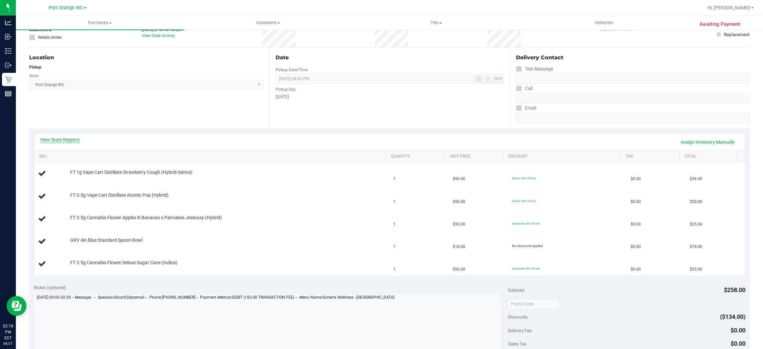
click at [57, 138] on link "View State Registry" at bounding box center [60, 139] width 40 height 7
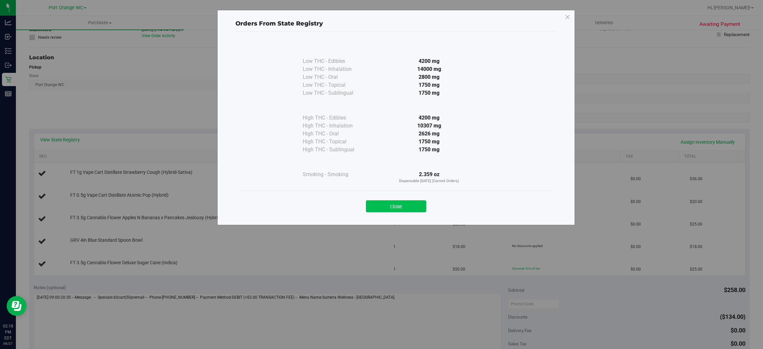
click at [410, 205] on button "Close" at bounding box center [396, 206] width 60 height 12
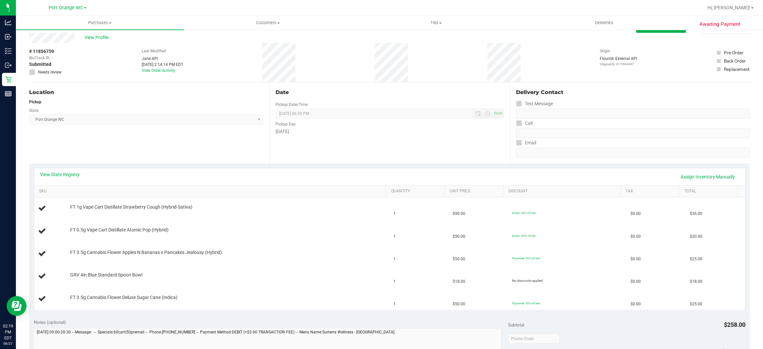
scroll to position [0, 0]
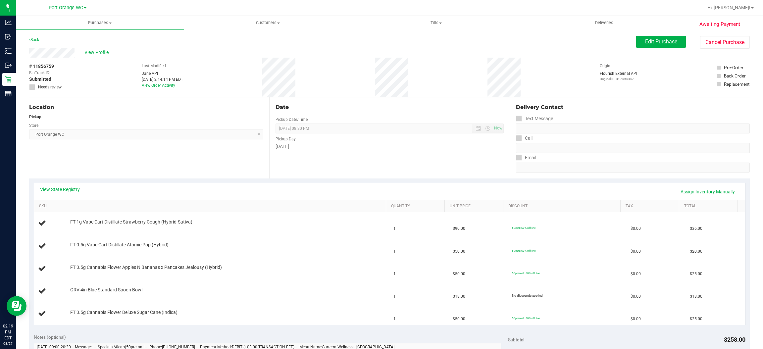
click at [32, 38] on link "Back" at bounding box center [34, 39] width 10 height 5
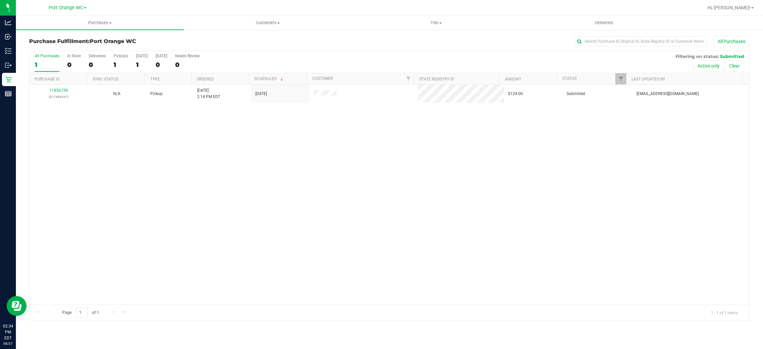
click at [222, 198] on div "11856759 (317494347) N/A Pickup [DATE] 2:14 PM EDT 8/27/2025 $124.00 Submitted …" at bounding box center [389, 195] width 720 height 220
click at [229, 172] on div "11856759 (317494347) N/A Pickup [DATE] 2:14 PM EDT 8/27/2025 $124.00 Submitted …" at bounding box center [389, 195] width 720 height 220
click at [158, 147] on div "11856759 (317494347) N/A Pickup [DATE] 2:14 PM EDT 8/27/2025 $124.00 Submitted …" at bounding box center [389, 195] width 720 height 220
click at [124, 221] on div "11856759 (317494347) N/A Pickup [DATE] 2:14 PM EDT 8/27/2025 $124.00 Submitted …" at bounding box center [389, 195] width 720 height 220
click at [743, 5] on span "Hi, [PERSON_NAME]!" at bounding box center [728, 7] width 43 height 5
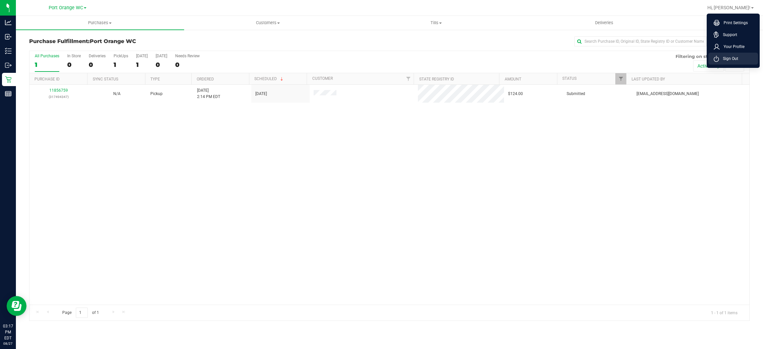
click at [726, 62] on li "Sign Out" at bounding box center [733, 59] width 50 height 12
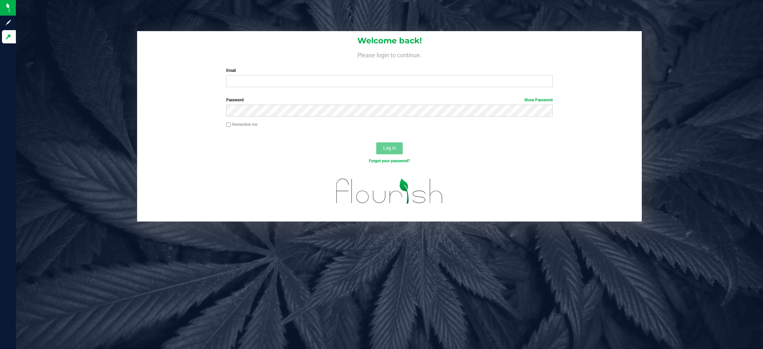
click at [0, 295] on div at bounding box center [8, 190] width 16 height 292
click at [264, 78] on input "Email" at bounding box center [389, 81] width 326 height 12
type input "[EMAIL_ADDRESS][DOMAIN_NAME]"
click at [376, 142] on button "Log In" at bounding box center [389, 148] width 26 height 12
